Goal: Transaction & Acquisition: Download file/media

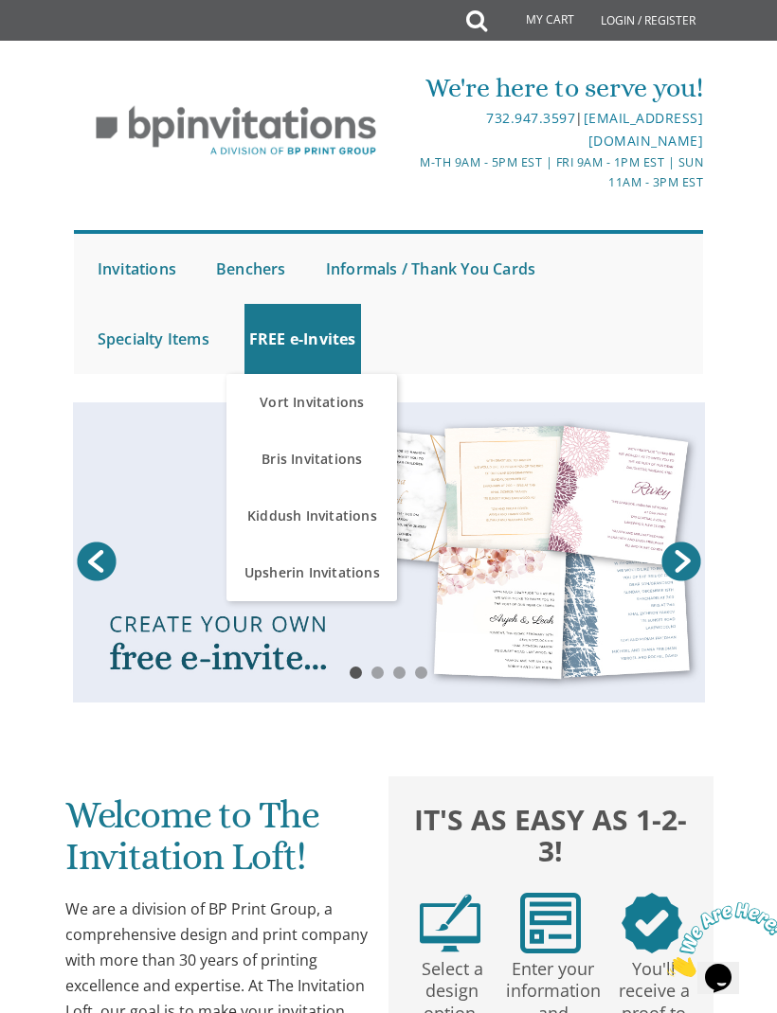
click at [286, 514] on link "Kiddush Invitations" at bounding box center [311, 516] width 170 height 57
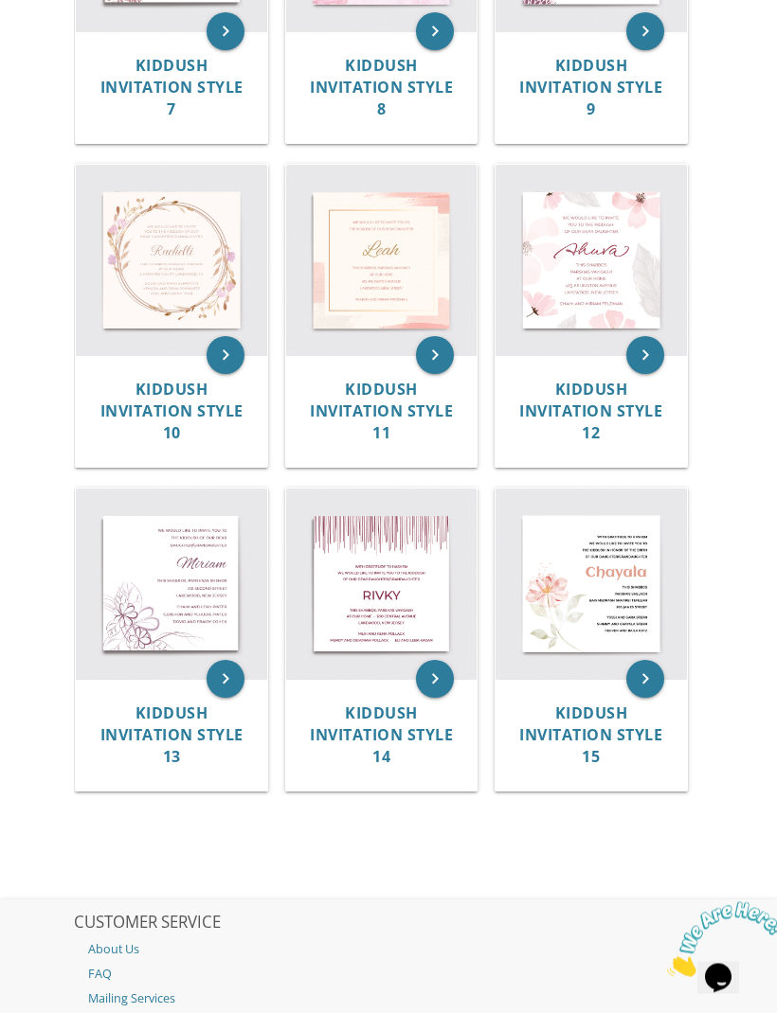
scroll to position [1338, 0]
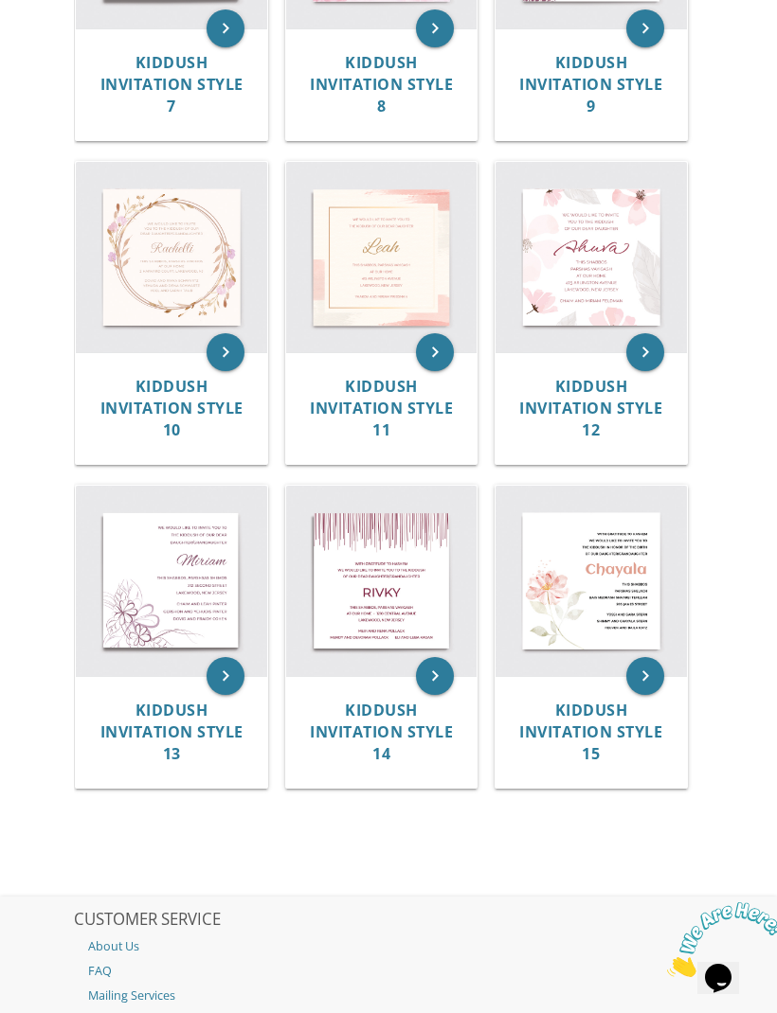
click at [194, 589] on img at bounding box center [171, 581] width 191 height 191
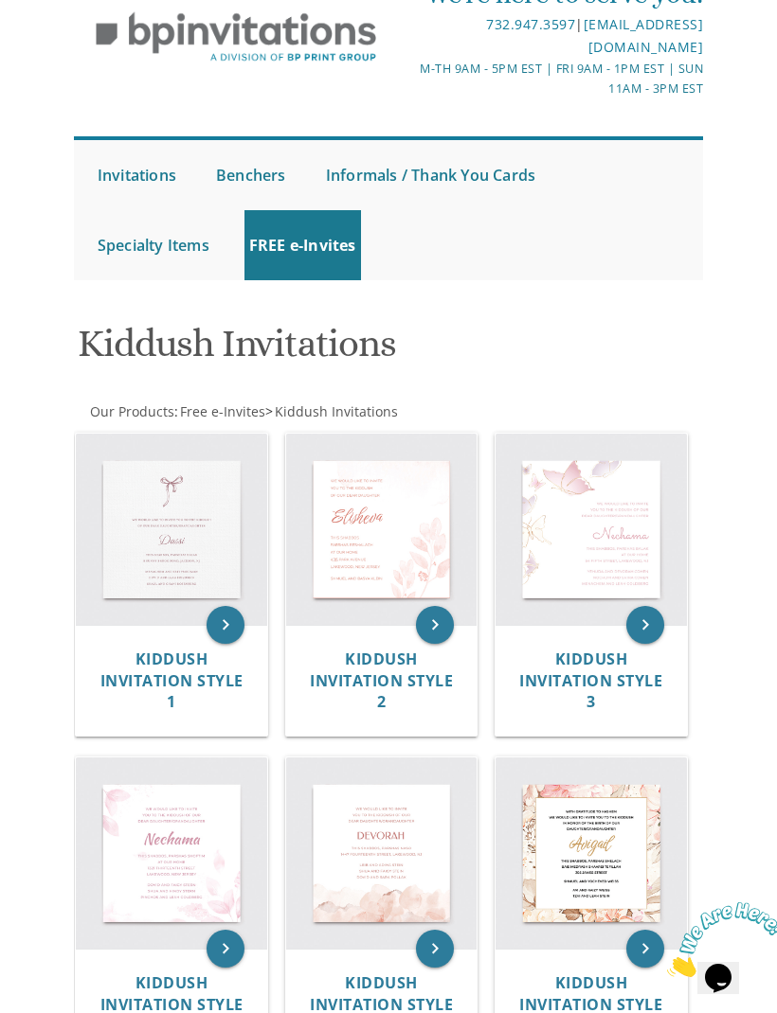
scroll to position [84, 0]
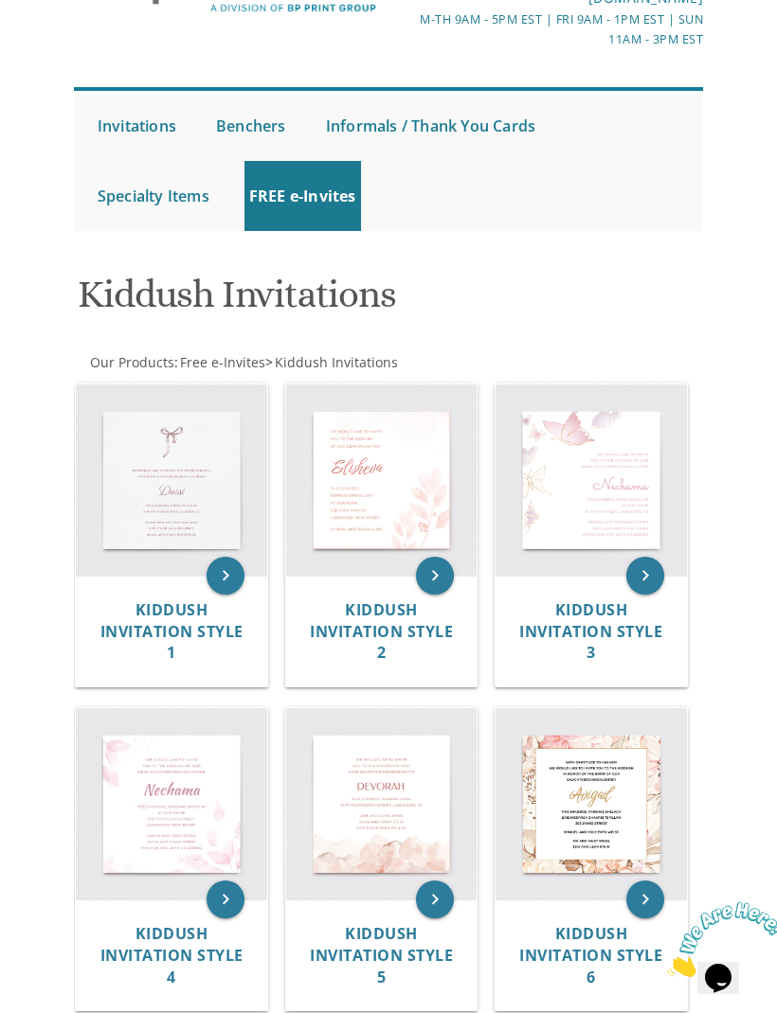
scroll to position [0, 0]
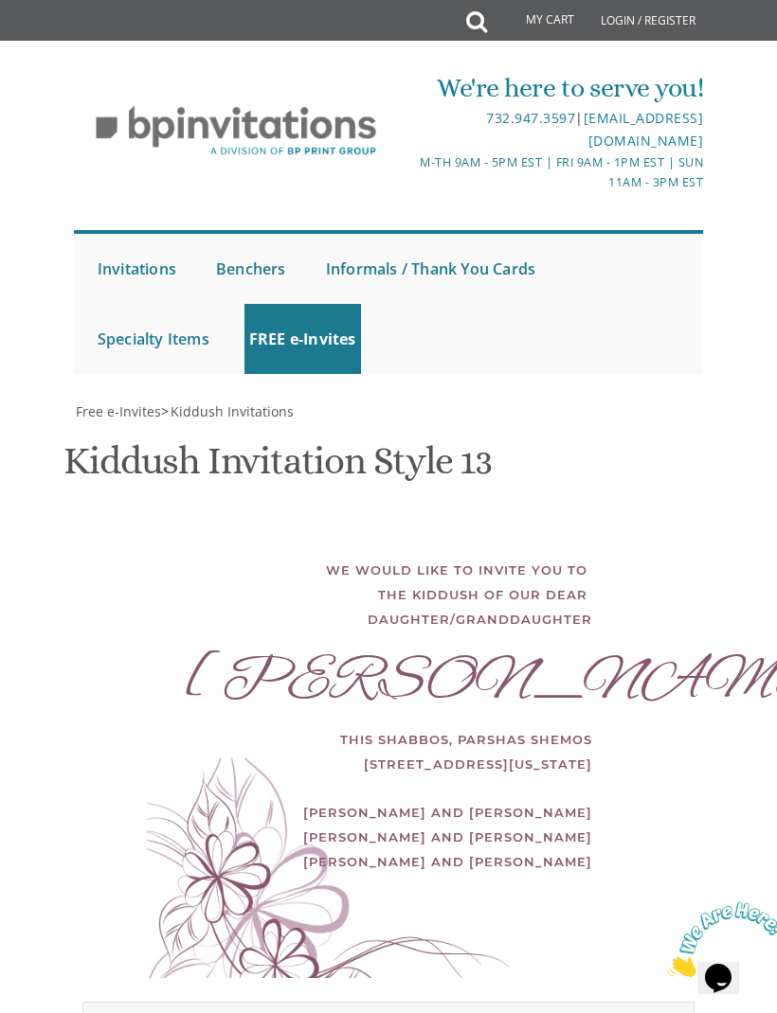
scroll to position [95, 0]
